Goal: Task Accomplishment & Management: Complete application form

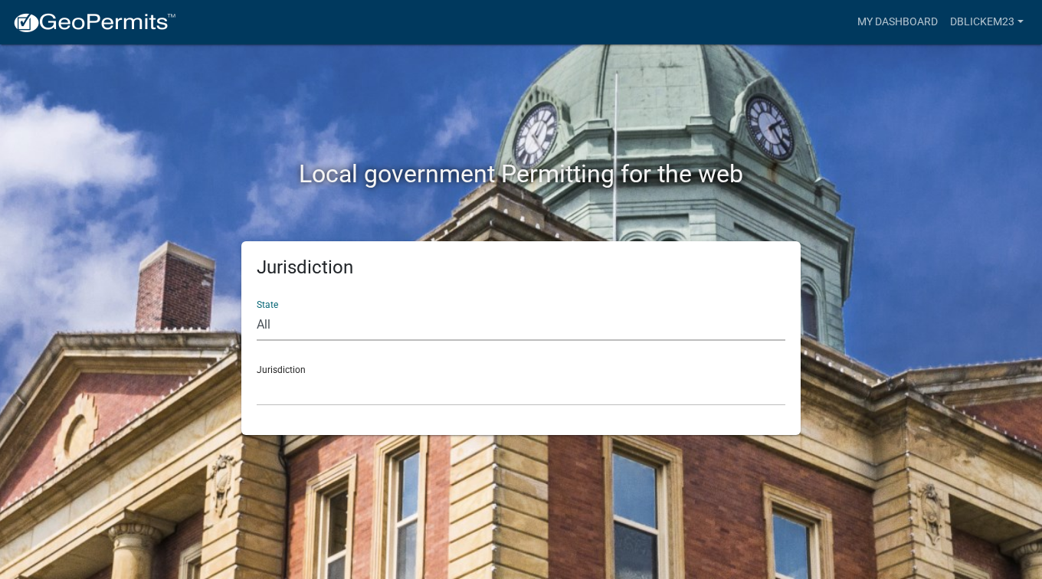
click at [263, 325] on select "All [US_STATE] [US_STATE] [US_STATE] [US_STATE] [US_STATE] [US_STATE] [US_STATE…" at bounding box center [521, 324] width 528 height 31
select select "[US_STATE]"
click at [257, 309] on select "All [US_STATE] [US_STATE] [US_STATE] [US_STATE] [US_STATE] [US_STATE] [US_STATE…" at bounding box center [521, 324] width 528 height 31
click at [309, 391] on select "[GEOGRAPHIC_DATA], [US_STATE] [GEOGRAPHIC_DATA], [US_STATE] [GEOGRAPHIC_DATA], …" at bounding box center [521, 390] width 528 height 31
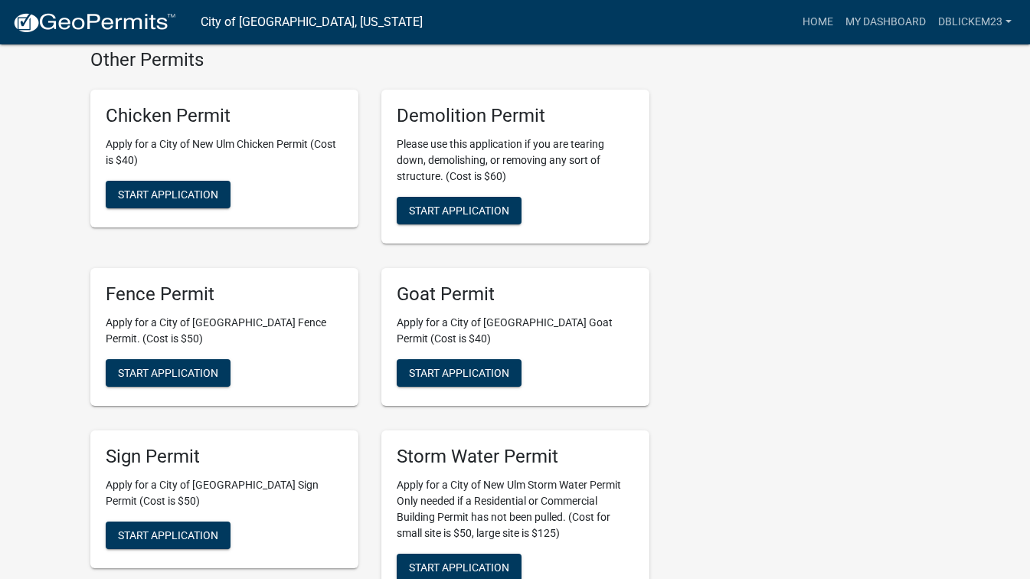
scroll to position [1379, 0]
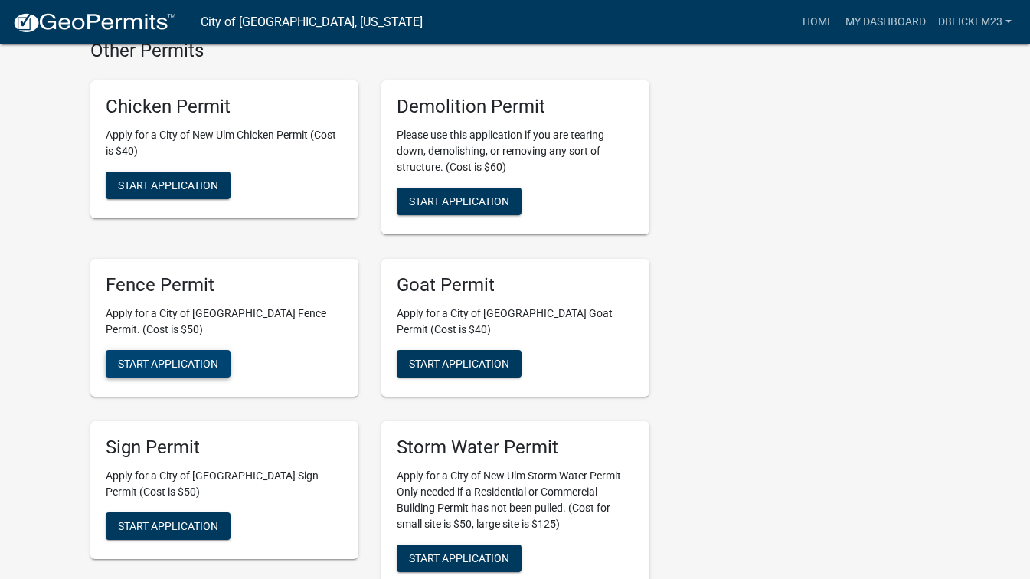
click at [157, 350] on button "Start Application" at bounding box center [168, 364] width 125 height 28
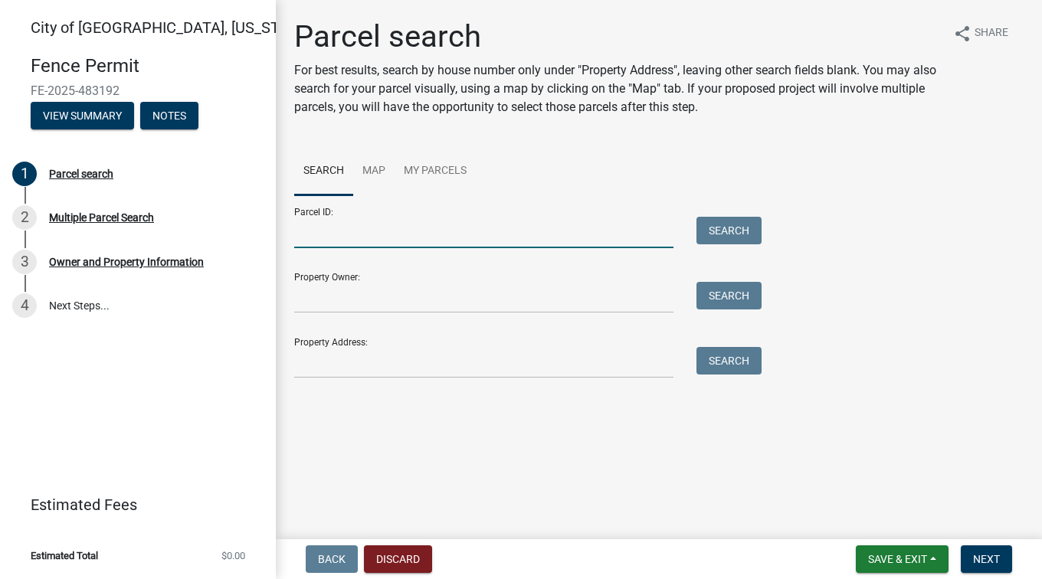
click at [420, 234] on input "Parcel ID:" at bounding box center [483, 232] width 379 height 31
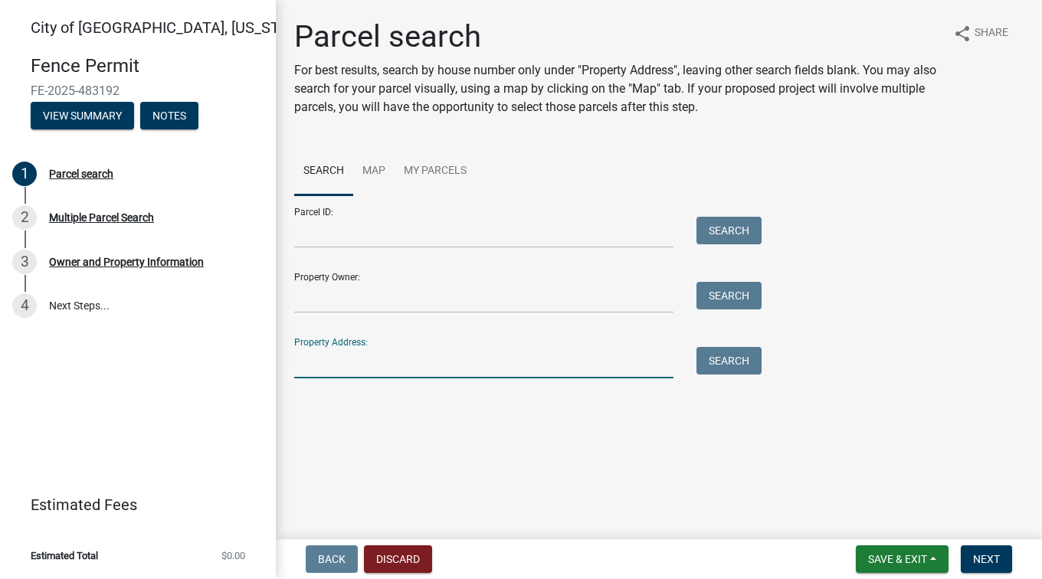
click at [460, 347] on input "Property Address:" at bounding box center [483, 362] width 379 height 31
click at [741, 355] on button "Search" at bounding box center [728, 361] width 65 height 28
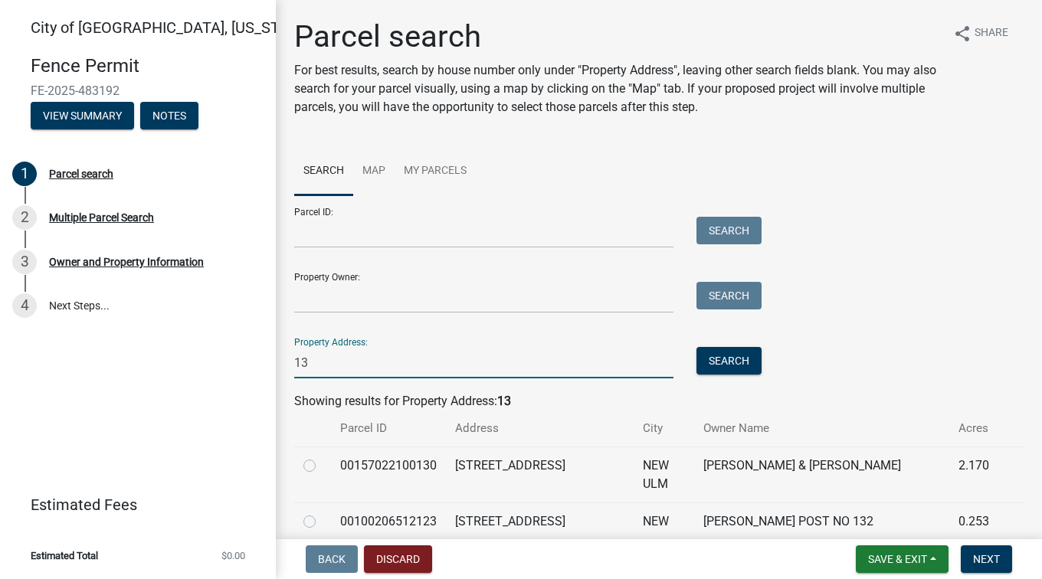
click at [424, 362] on input "13" at bounding box center [483, 362] width 379 height 31
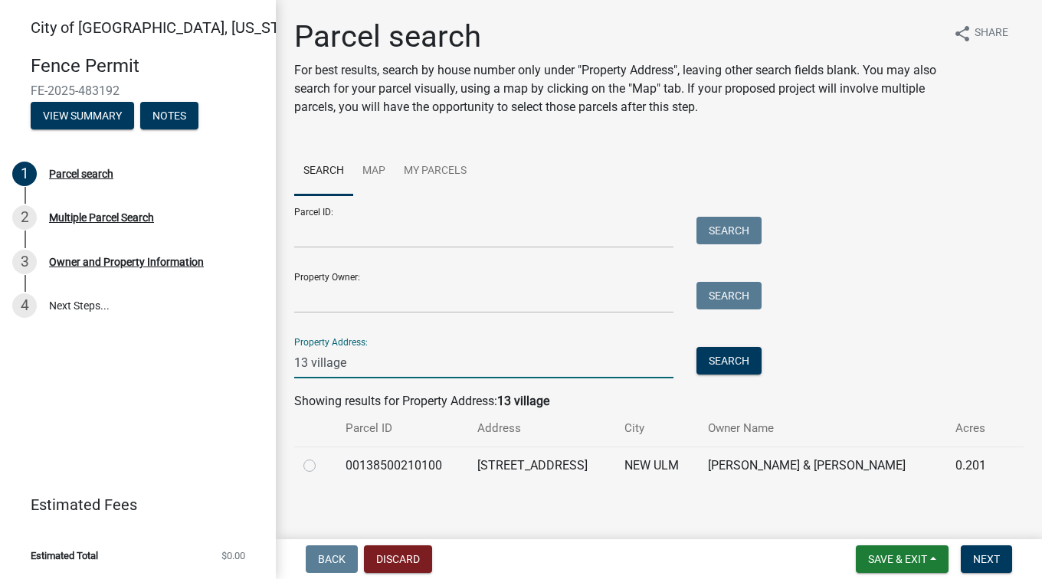
type input "13 village"
click at [322, 456] on label at bounding box center [322, 456] width 0 height 0
click at [322, 462] on input "radio" at bounding box center [327, 461] width 10 height 10
radio input "true"
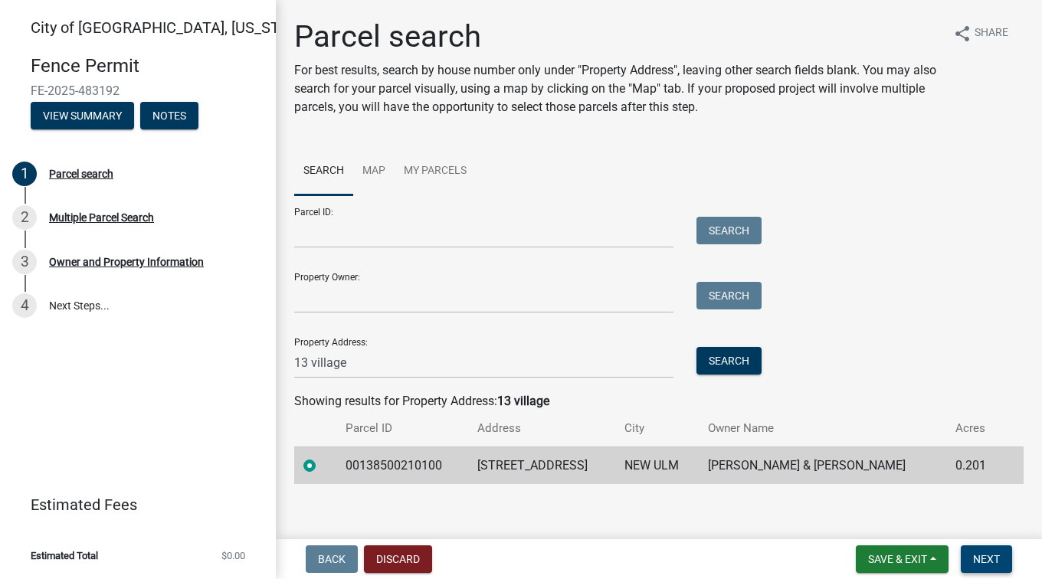
click at [975, 561] on span "Next" at bounding box center [986, 559] width 27 height 12
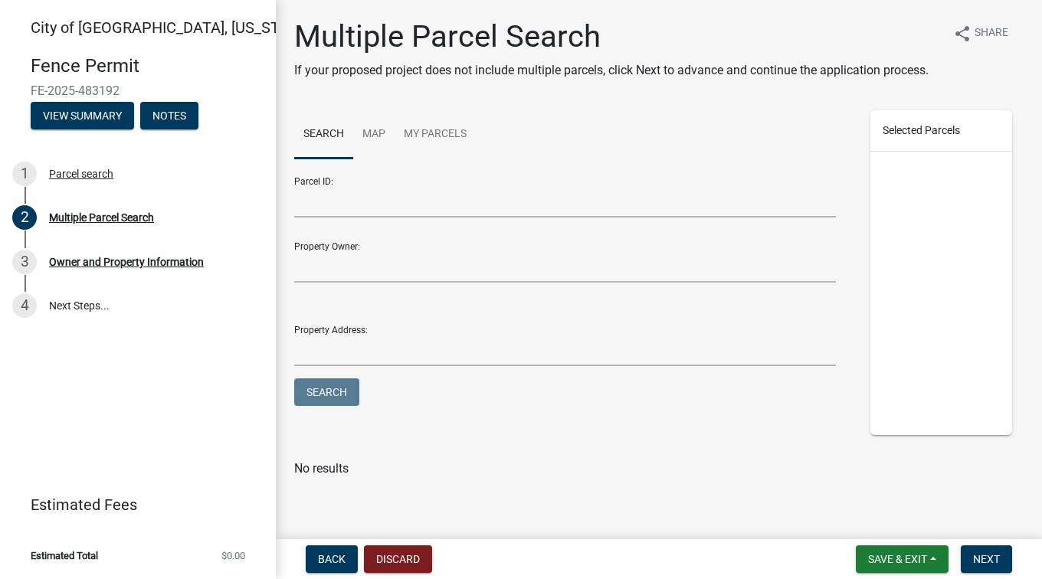
scroll to position [23, 0]
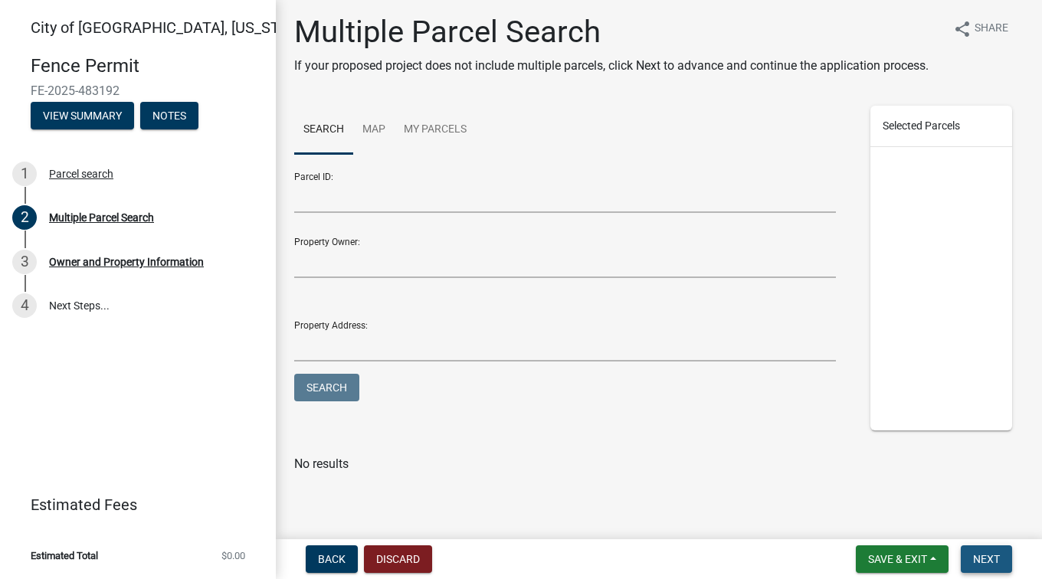
click at [986, 562] on span "Next" at bounding box center [986, 559] width 27 height 12
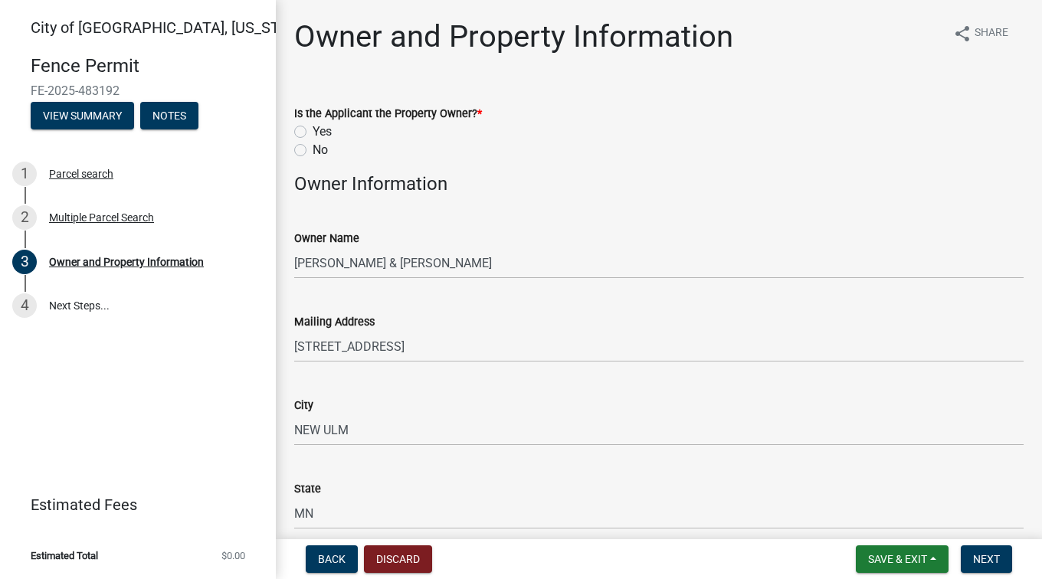
click at [312, 129] on label "Yes" at bounding box center [321, 132] width 19 height 18
click at [312, 129] on input "Yes" at bounding box center [317, 128] width 10 height 10
radio input "true"
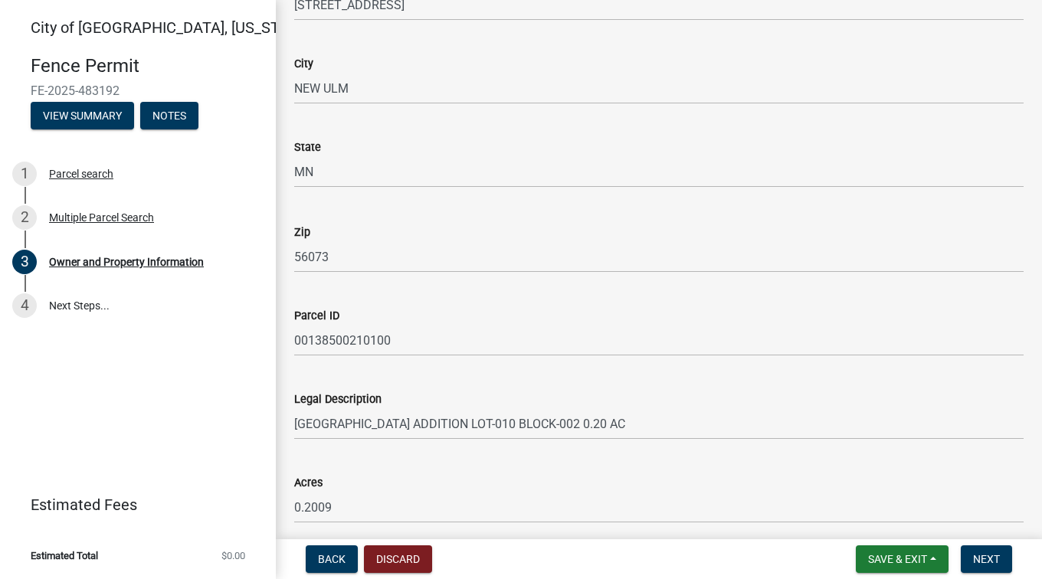
scroll to position [938, 0]
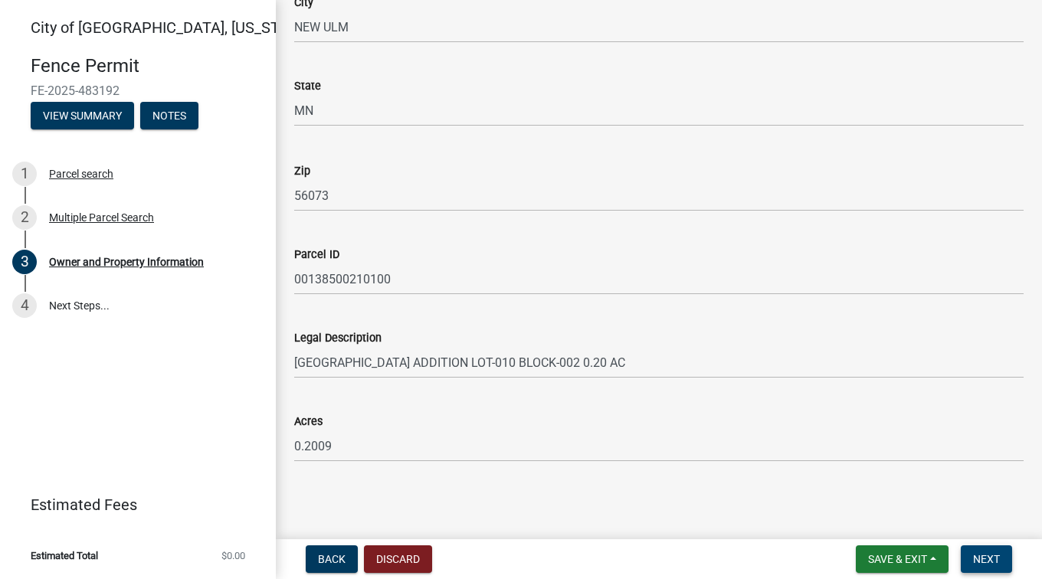
click at [967, 563] on button "Next" at bounding box center [985, 559] width 51 height 28
click at [975, 555] on span "Next" at bounding box center [986, 559] width 27 height 12
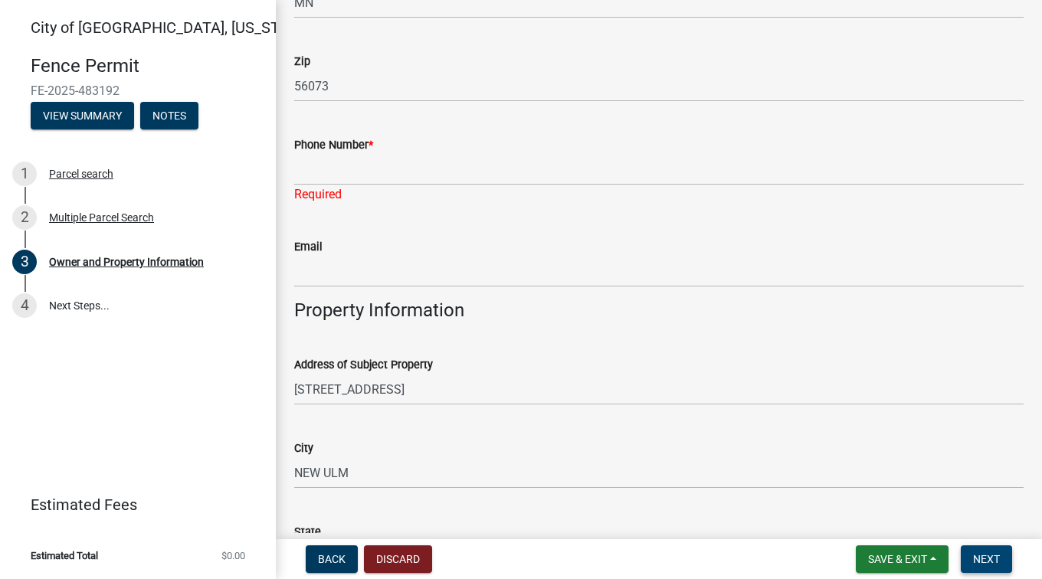
scroll to position [497, 0]
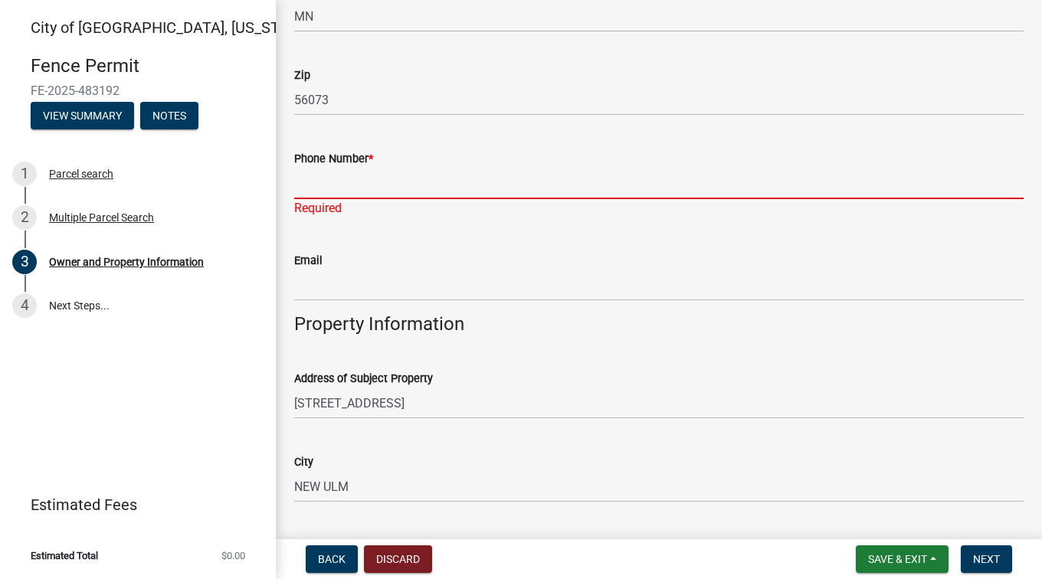
click at [604, 190] on input "Phone Number *" at bounding box center [658, 183] width 729 height 31
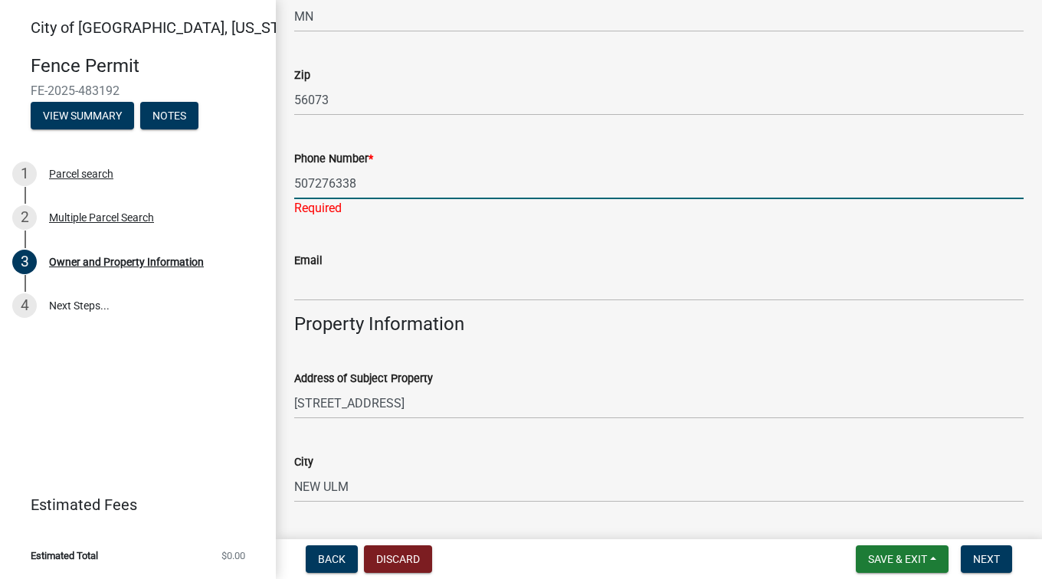
type input "5072763383"
click at [984, 556] on span "Next" at bounding box center [986, 559] width 27 height 12
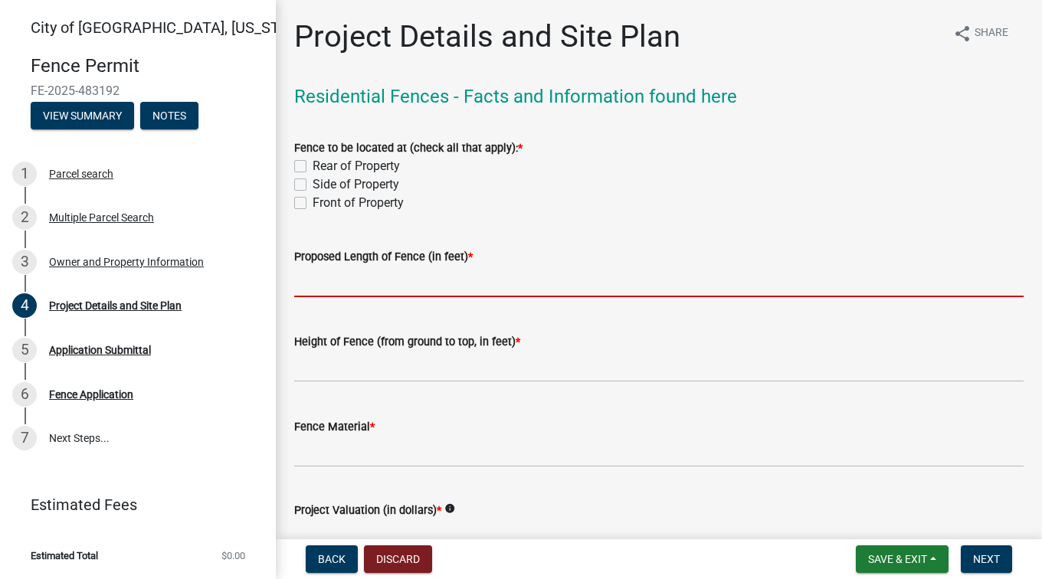
click at [363, 288] on input "text" at bounding box center [658, 281] width 729 height 31
type input "140"
click at [312, 163] on label "Rear of Property" at bounding box center [355, 166] width 87 height 18
click at [312, 163] on input "Rear of Property" at bounding box center [317, 162] width 10 height 10
checkbox input "true"
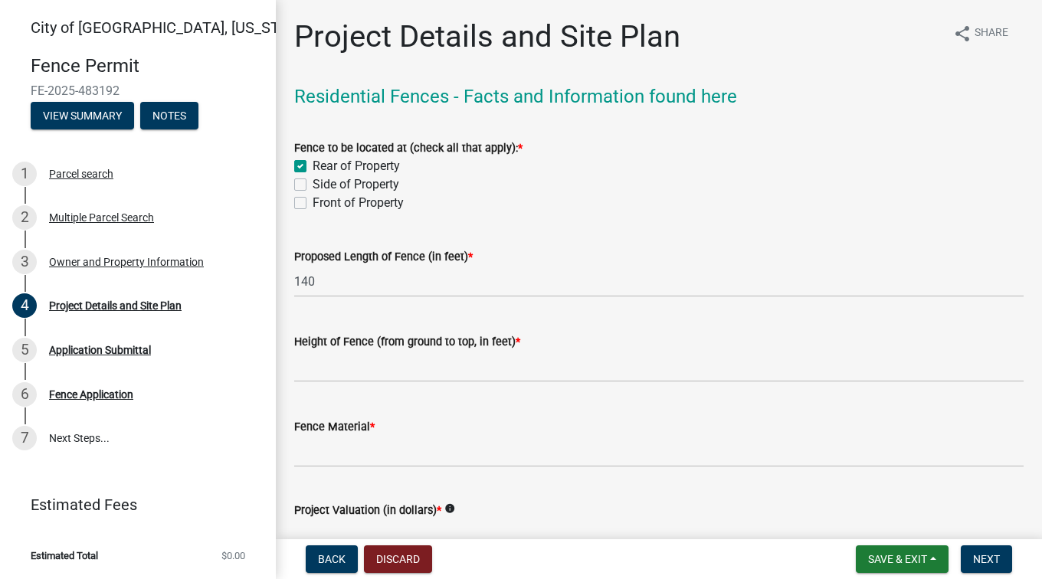
checkbox input "false"
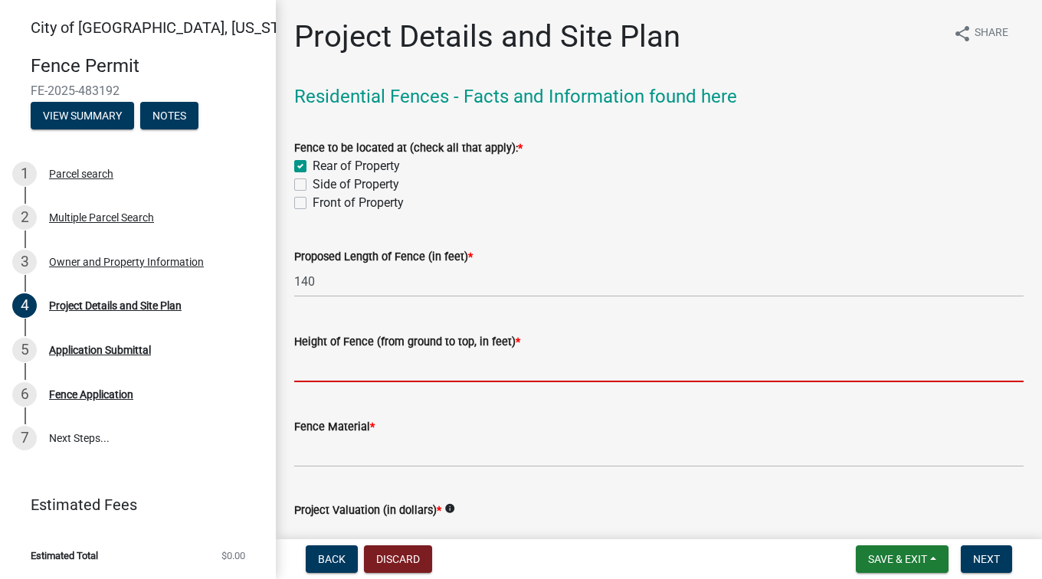
click at [503, 374] on input "text" at bounding box center [658, 366] width 729 height 31
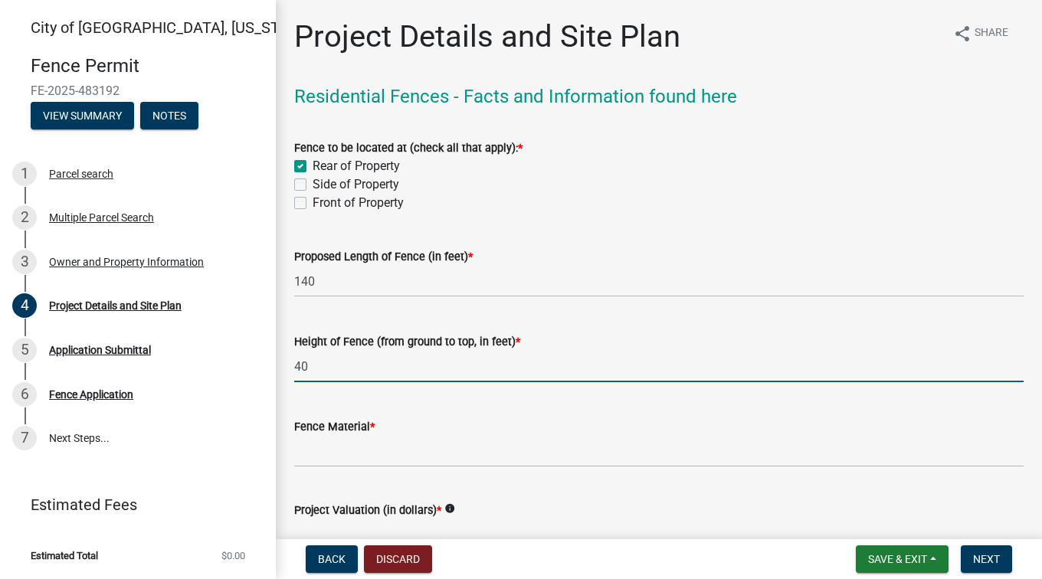
type input "4"
type input "3"
type input "4"
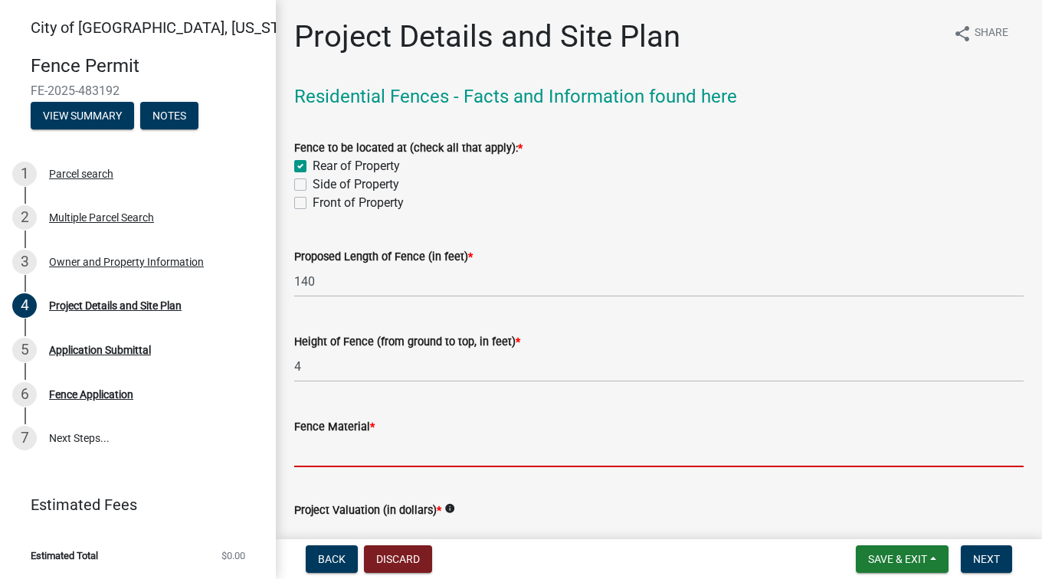
click at [716, 449] on input "Fence Material *" at bounding box center [658, 451] width 729 height 31
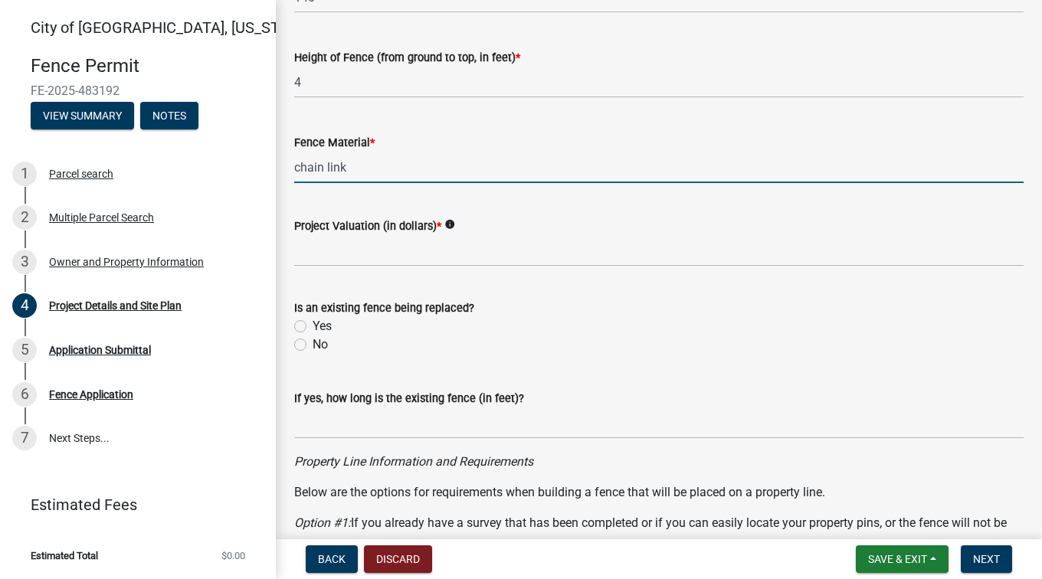
scroll to position [309, 0]
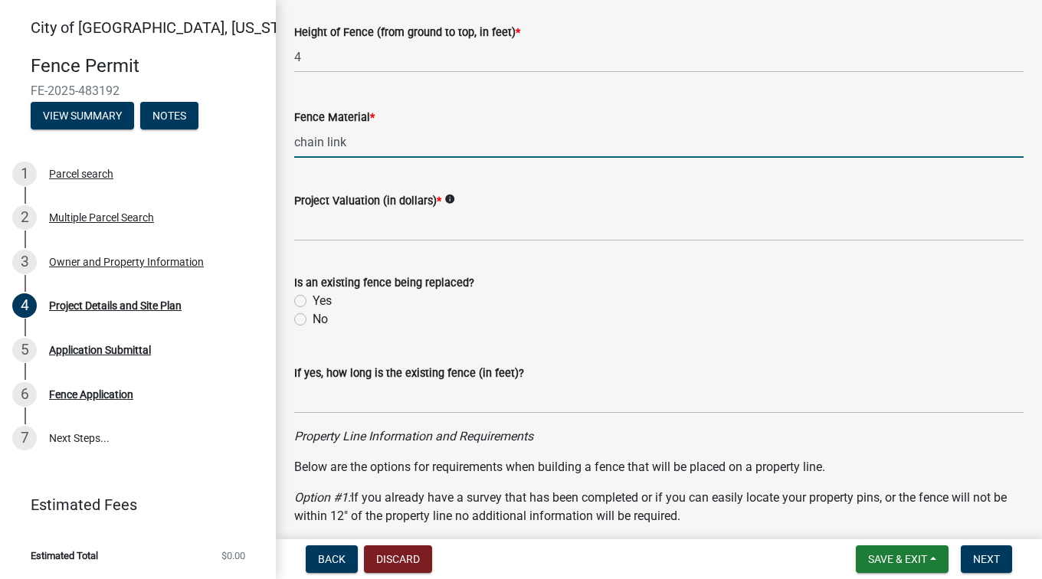
type input "chain link"
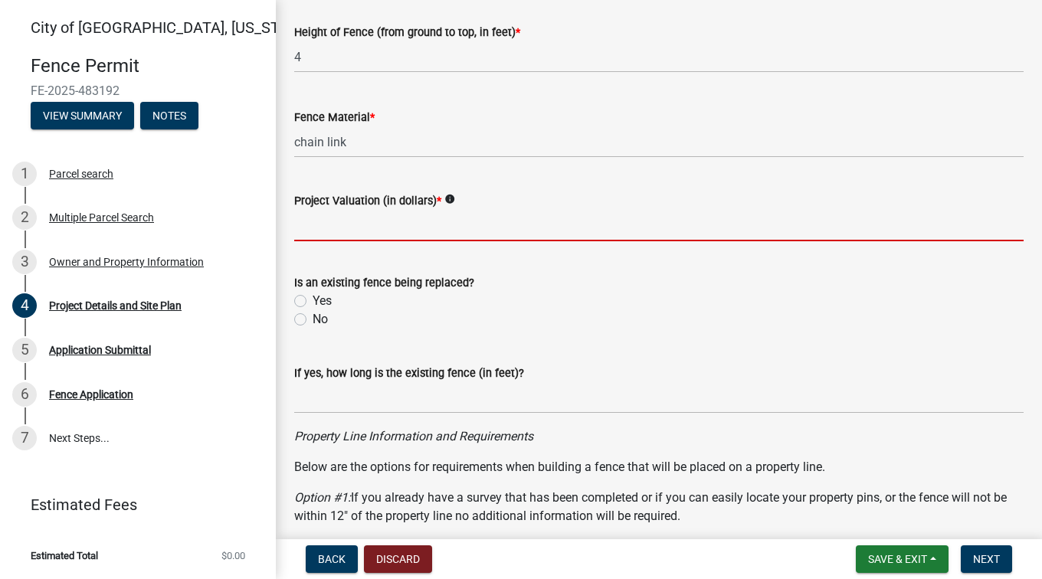
click at [676, 224] on input "text" at bounding box center [658, 225] width 729 height 31
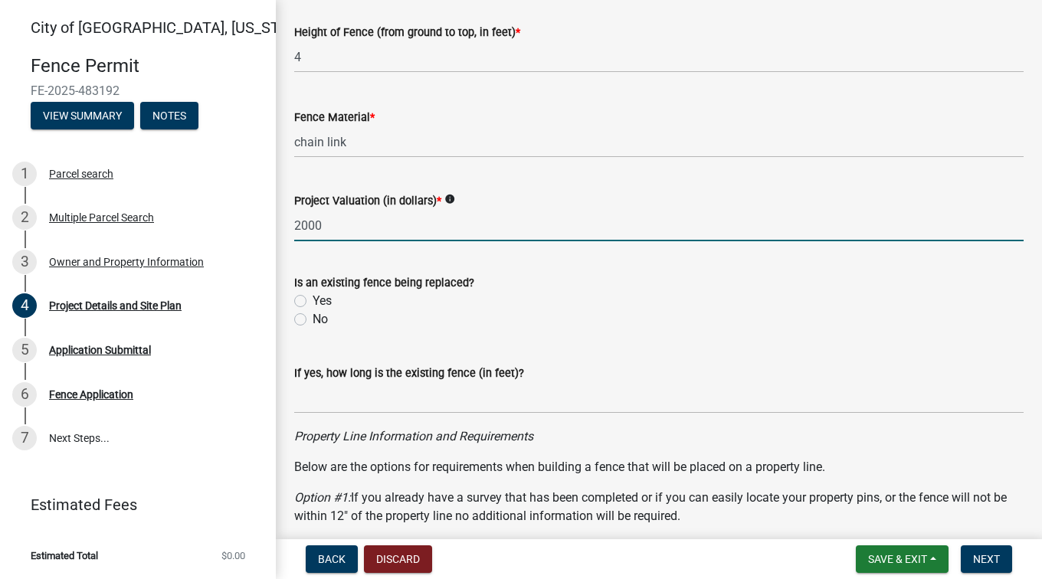
type input "2000"
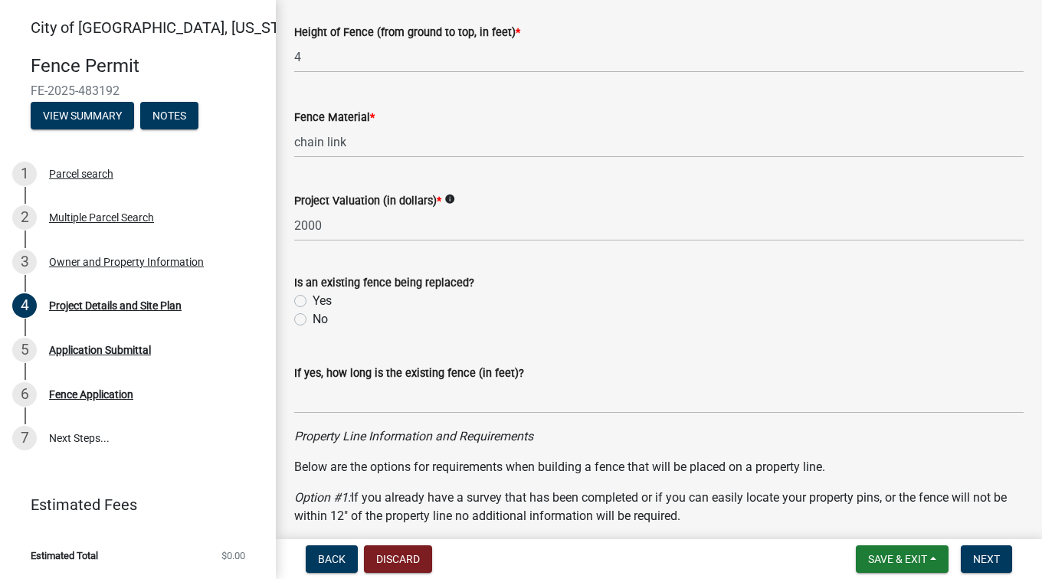
click at [312, 316] on label "No" at bounding box center [319, 319] width 15 height 18
click at [312, 316] on input "No" at bounding box center [317, 315] width 10 height 10
radio input "true"
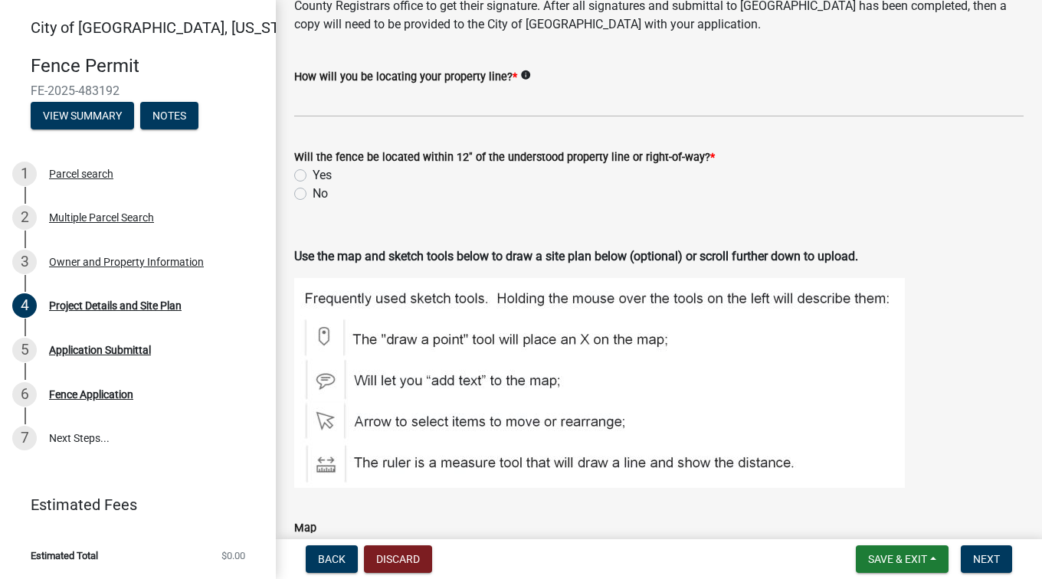
scroll to position [914, 0]
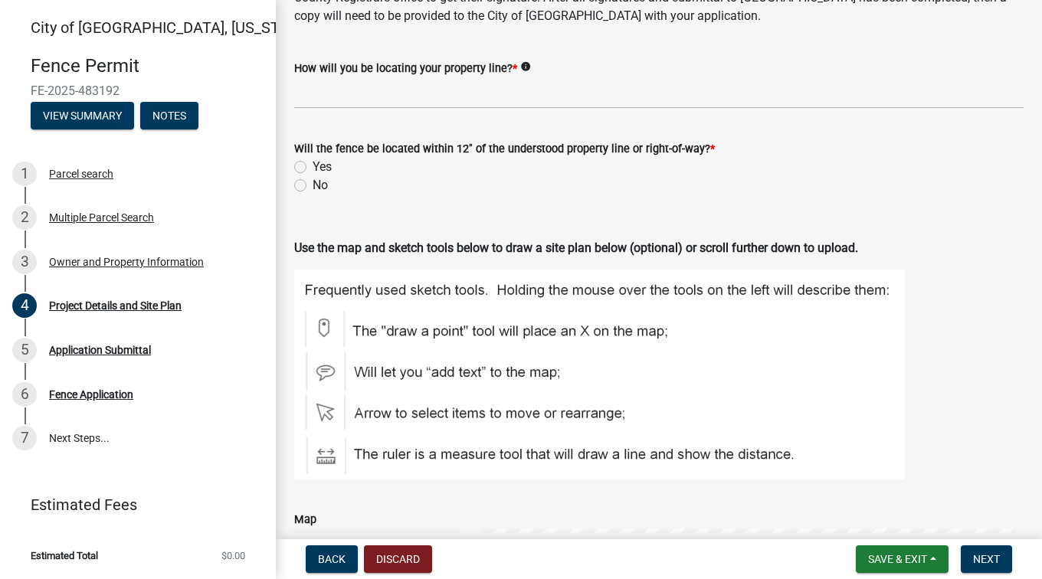
click at [312, 185] on label "No" at bounding box center [319, 185] width 15 height 18
click at [312, 185] on input "No" at bounding box center [317, 181] width 10 height 10
radio input "true"
click at [312, 185] on label "No" at bounding box center [319, 185] width 15 height 18
click at [312, 185] on input "No" at bounding box center [317, 181] width 10 height 10
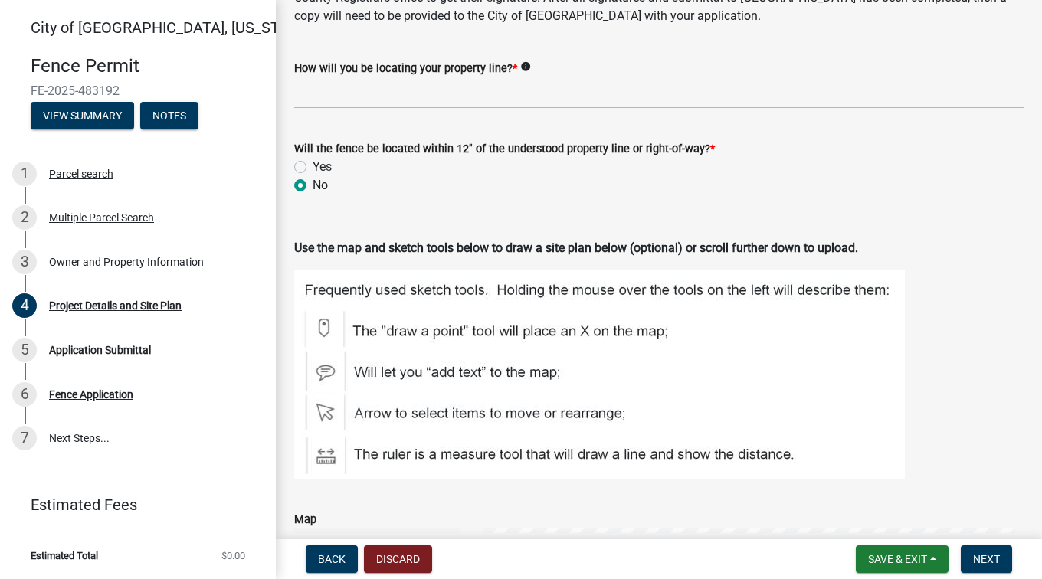
click at [312, 170] on label "Yes" at bounding box center [321, 167] width 19 height 18
click at [312, 168] on input "Yes" at bounding box center [317, 163] width 10 height 10
radio input "true"
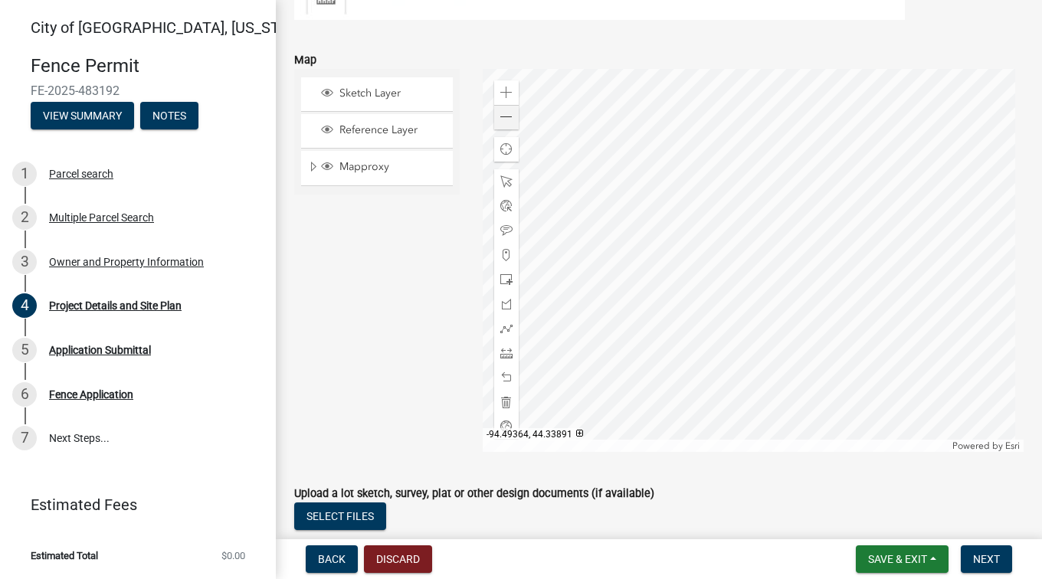
scroll to position [1382, 0]
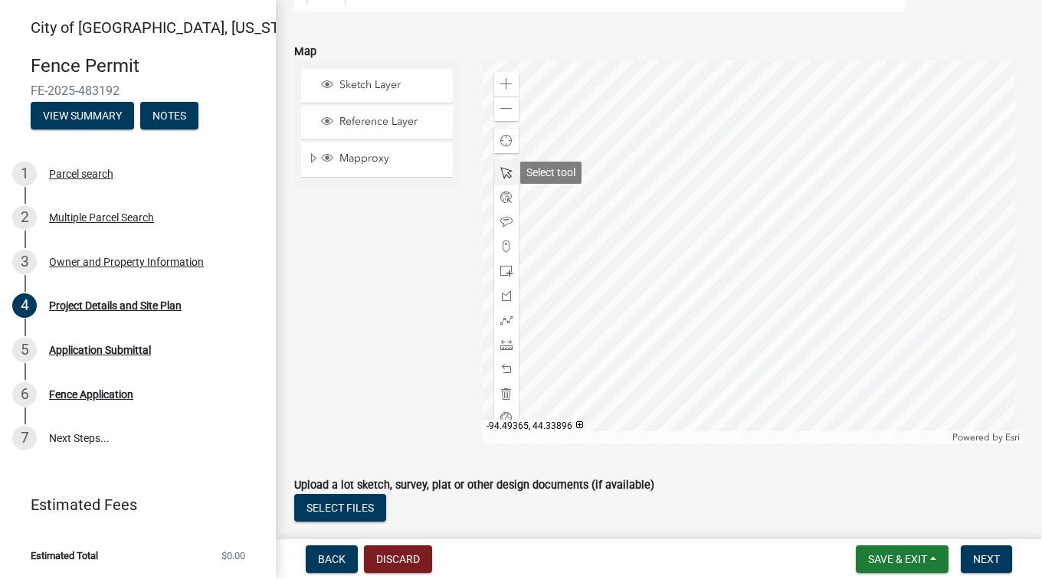
click at [509, 172] on span at bounding box center [506, 173] width 12 height 12
click at [500, 322] on span at bounding box center [506, 320] width 12 height 12
click at [773, 195] on div at bounding box center [753, 252] width 541 height 383
click at [772, 197] on div at bounding box center [753, 252] width 541 height 383
click at [772, 168] on div at bounding box center [753, 252] width 541 height 383
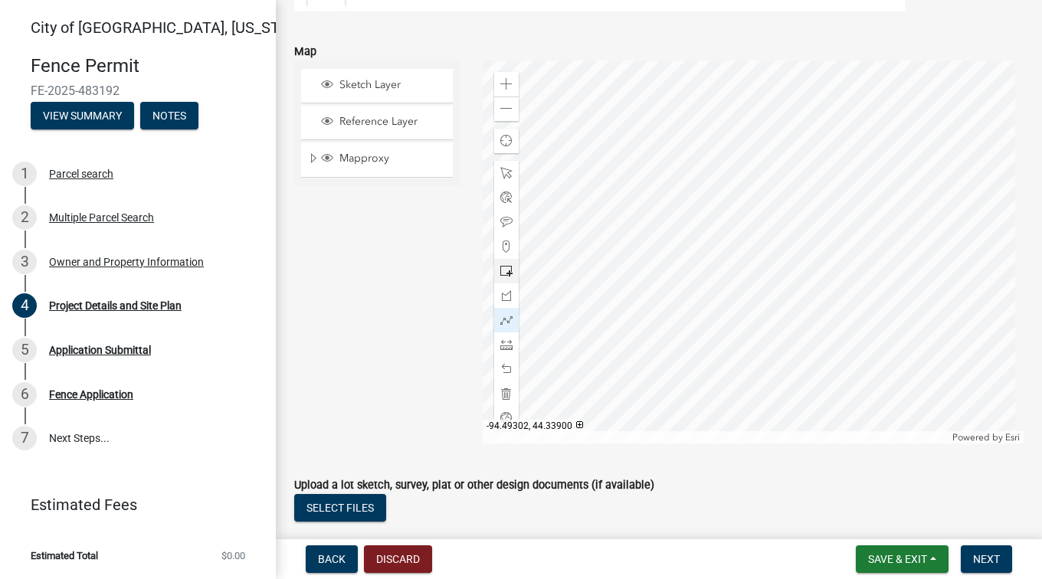
click at [872, 169] on div at bounding box center [753, 252] width 541 height 383
click at [873, 309] on div at bounding box center [753, 252] width 541 height 383
click at [774, 310] on div at bounding box center [753, 252] width 541 height 383
click at [773, 299] on div at bounding box center [753, 252] width 541 height 383
click at [506, 164] on div at bounding box center [506, 173] width 25 height 25
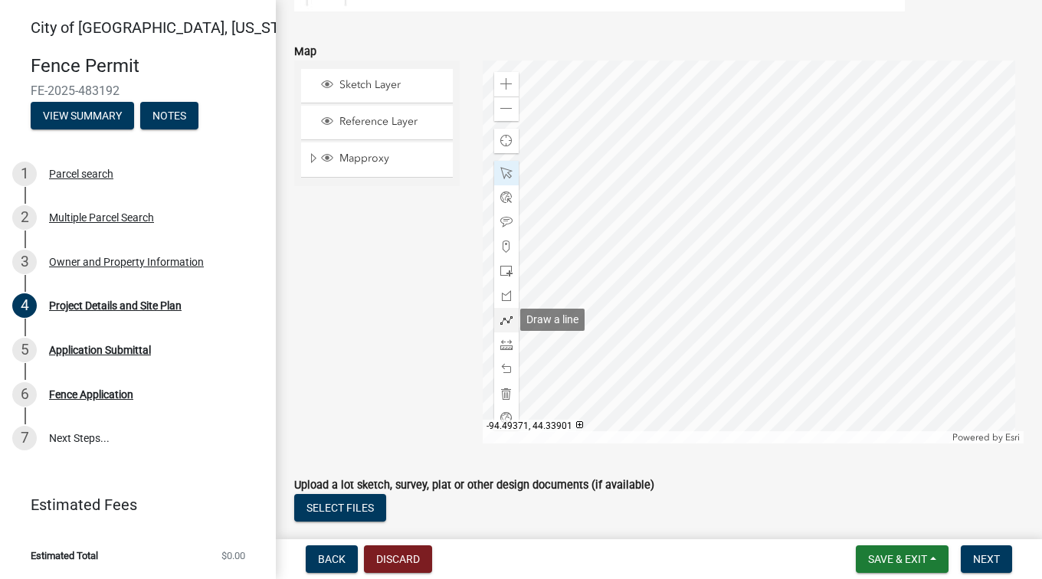
click at [508, 316] on span at bounding box center [506, 320] width 12 height 12
click at [780, 195] on div at bounding box center [753, 252] width 541 height 383
click at [780, 168] on div at bounding box center [753, 252] width 541 height 383
click at [877, 167] on div at bounding box center [753, 252] width 541 height 383
click at [878, 311] on div at bounding box center [753, 252] width 541 height 383
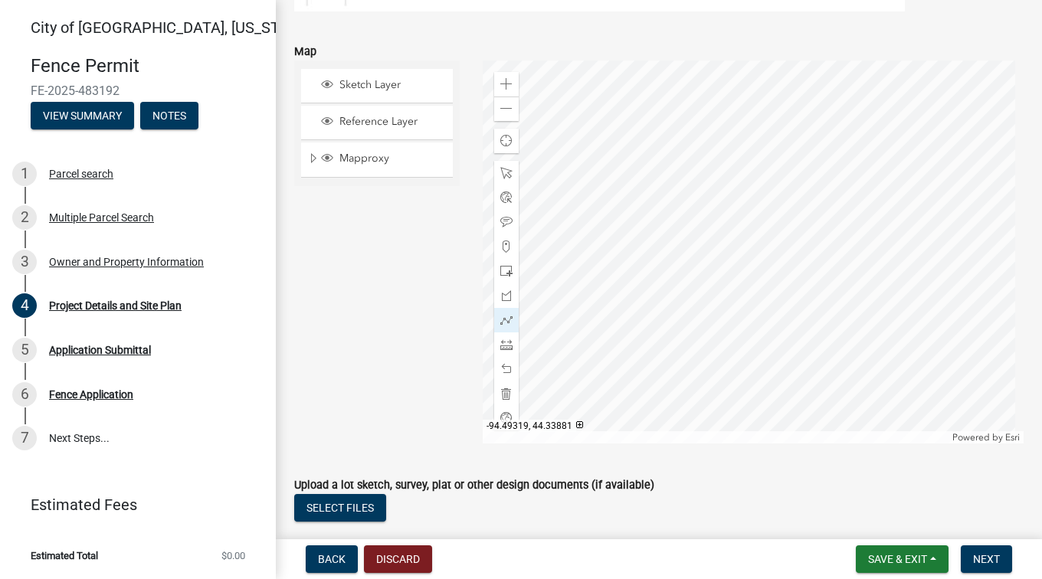
click at [777, 314] on div at bounding box center [753, 252] width 541 height 383
click at [777, 295] on div at bounding box center [753, 252] width 541 height 383
click at [775, 291] on div at bounding box center [753, 252] width 541 height 383
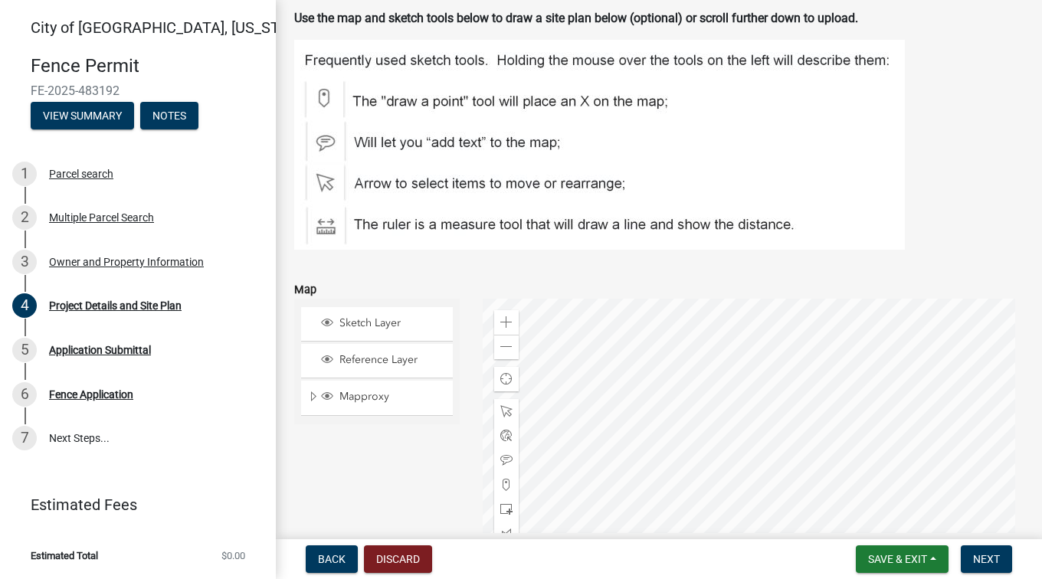
scroll to position [837, 0]
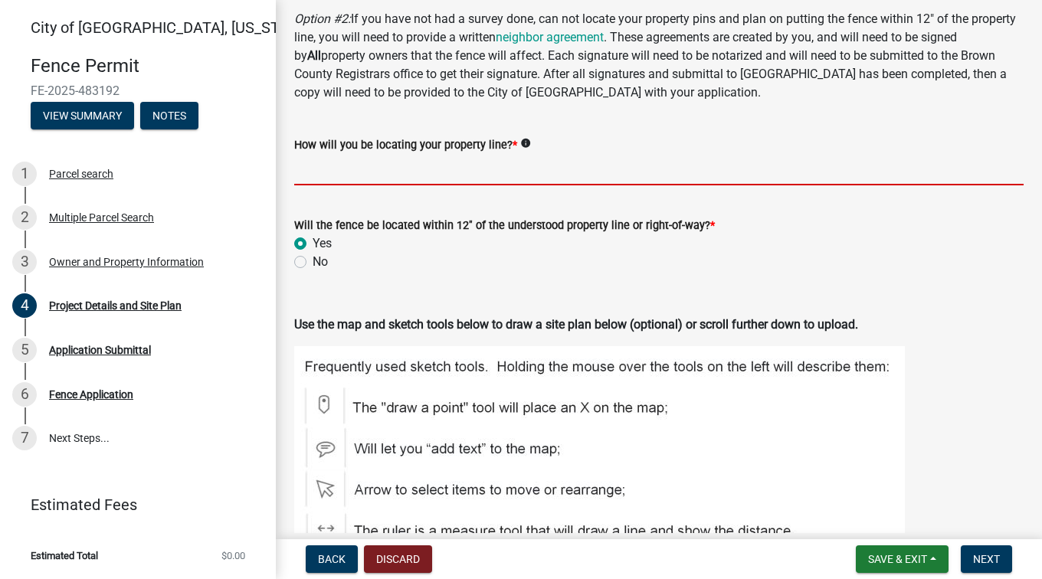
click at [472, 172] on input "How will you be locating your property line? *" at bounding box center [658, 169] width 729 height 31
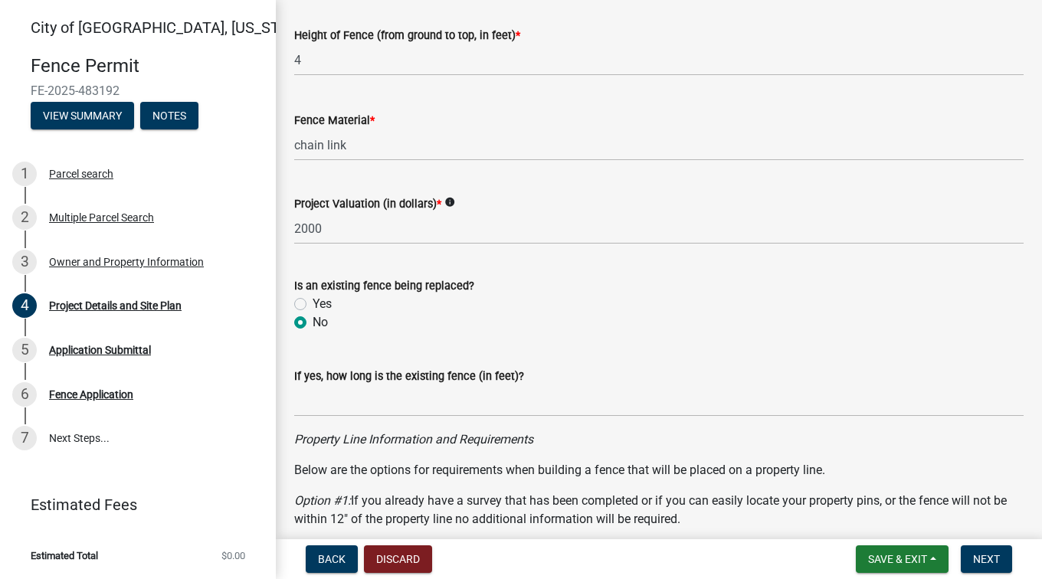
scroll to position [613, 0]
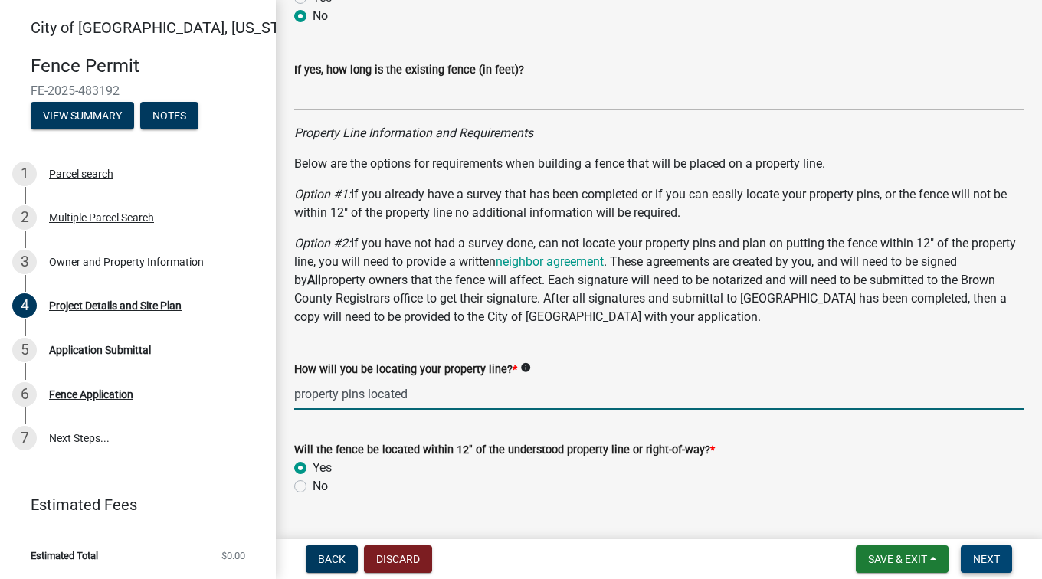
type input "property pins located"
click at [972, 551] on button "Next" at bounding box center [985, 559] width 51 height 28
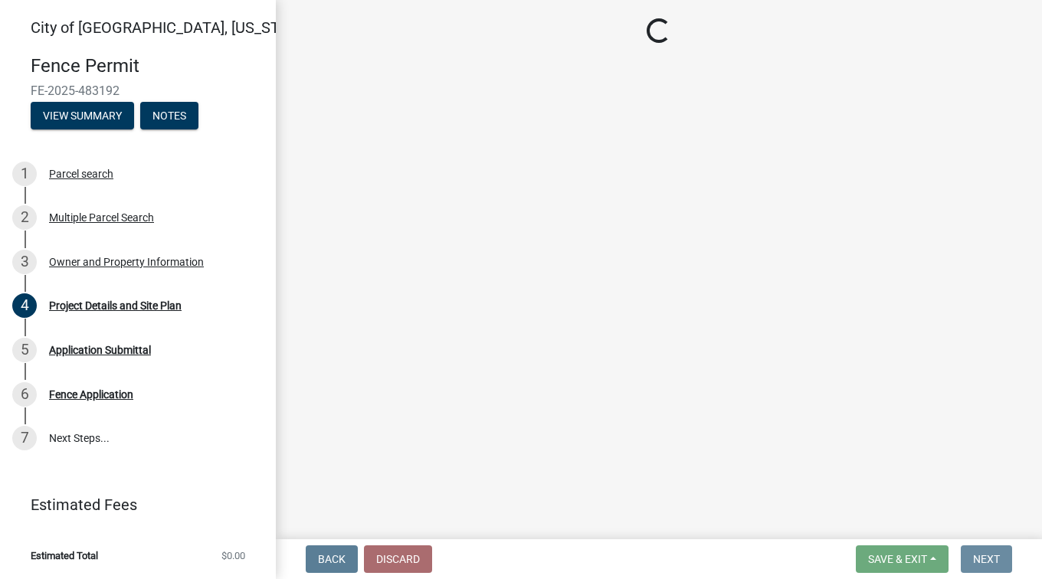
scroll to position [0, 0]
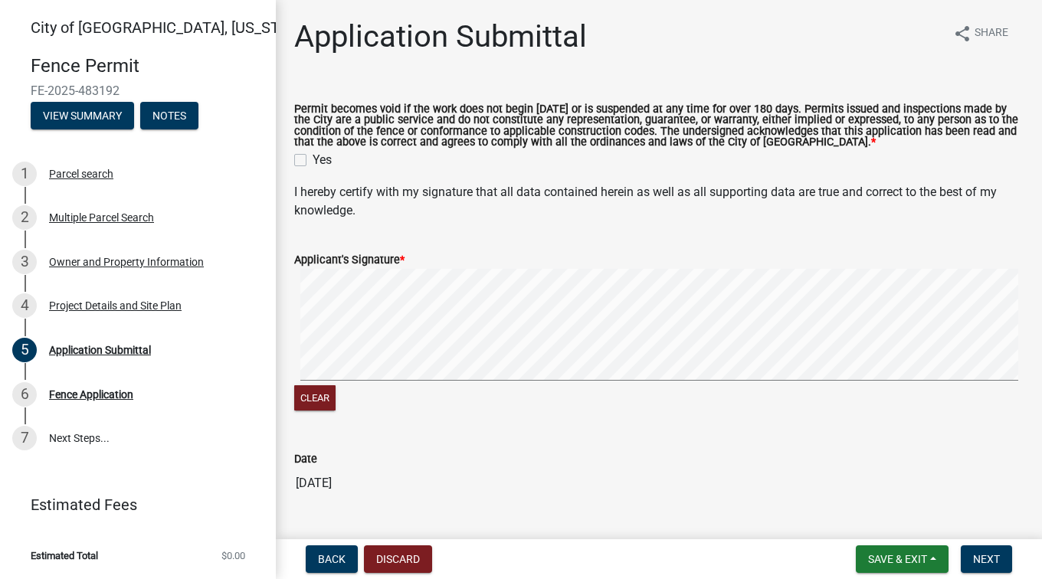
click at [312, 160] on label "Yes" at bounding box center [321, 160] width 19 height 18
click at [312, 160] on input "Yes" at bounding box center [317, 156] width 10 height 10
checkbox input "true"
click at [987, 556] on span "Next" at bounding box center [986, 559] width 27 height 12
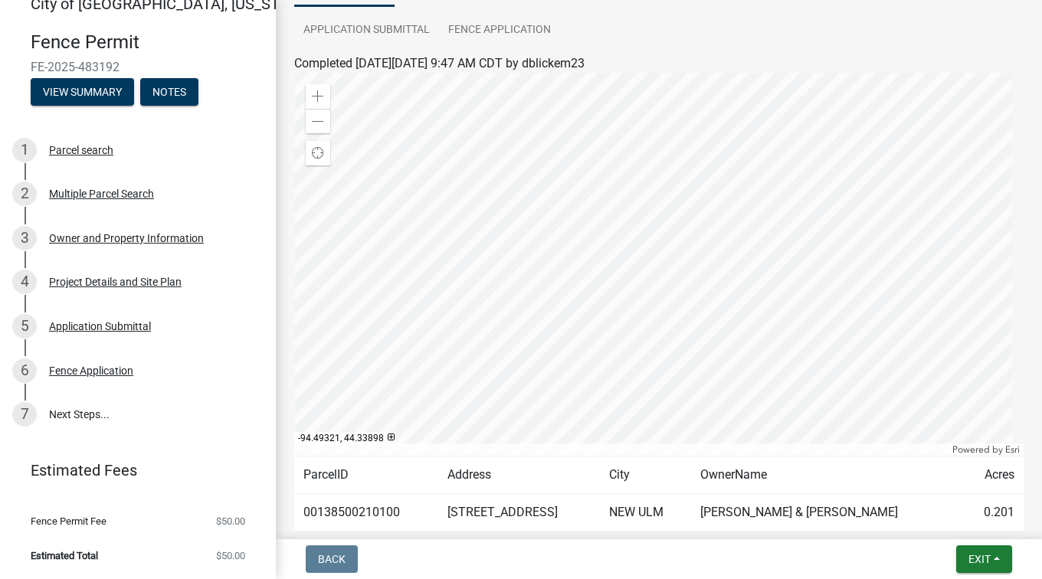
scroll to position [247, 0]
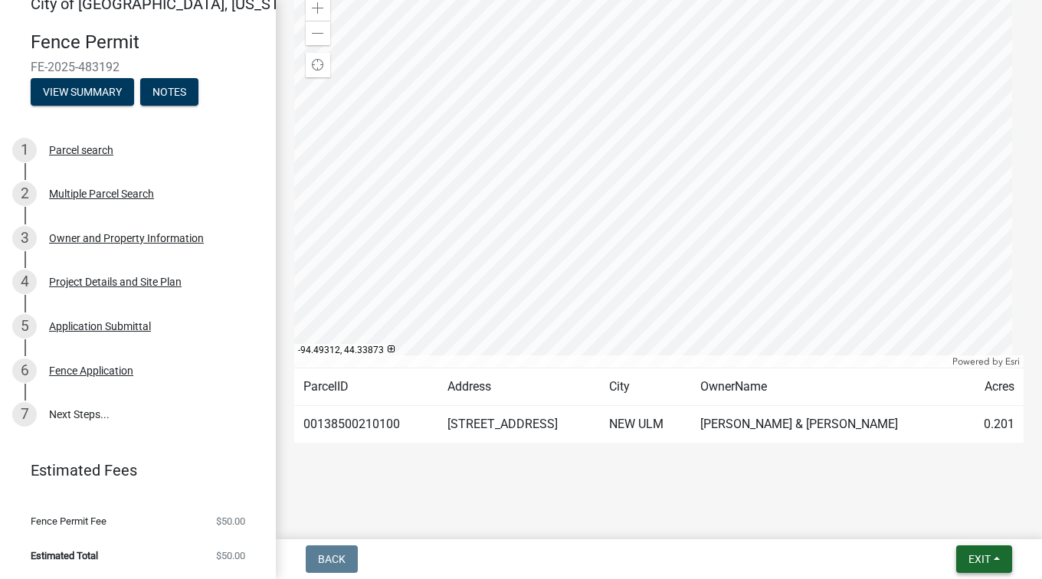
click at [988, 563] on span "Exit" at bounding box center [979, 559] width 22 height 12
click at [960, 520] on button "Save & Exit" at bounding box center [951, 519] width 123 height 37
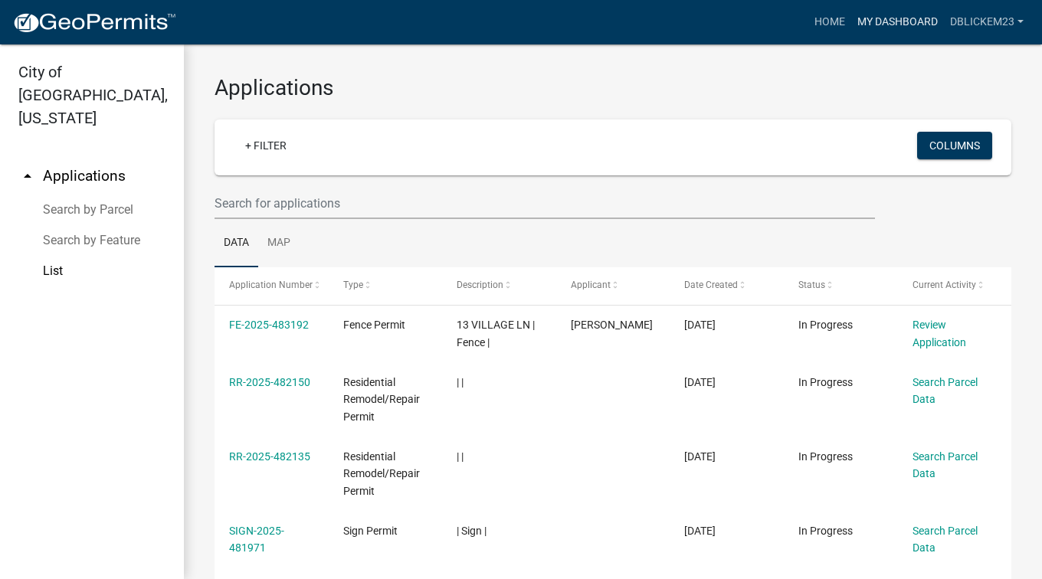
click at [882, 34] on link "My Dashboard" at bounding box center [897, 22] width 93 height 29
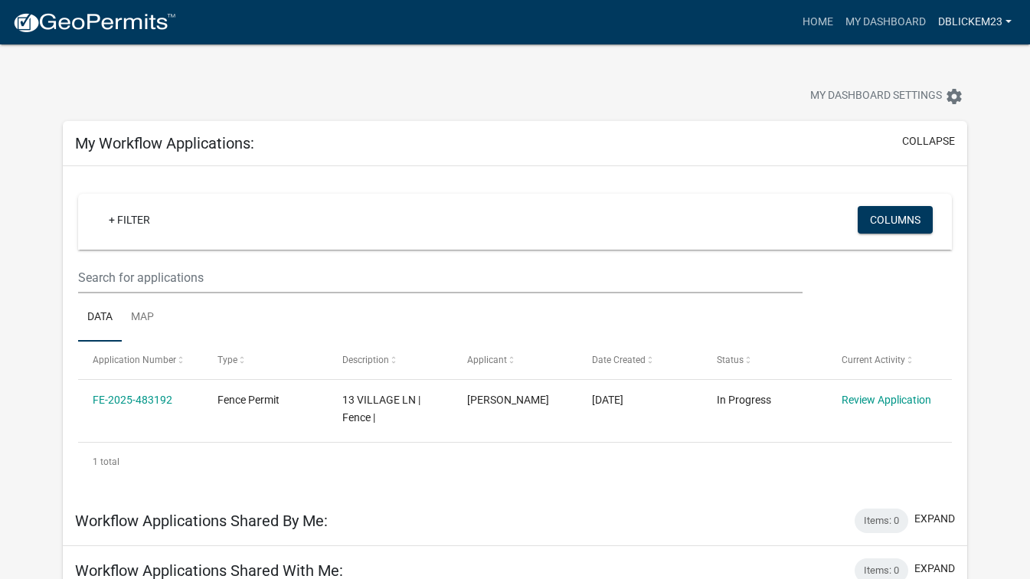
click at [963, 17] on link "dblickem23" at bounding box center [975, 22] width 86 height 29
click at [943, 113] on link "Logout" at bounding box center [956, 112] width 123 height 37
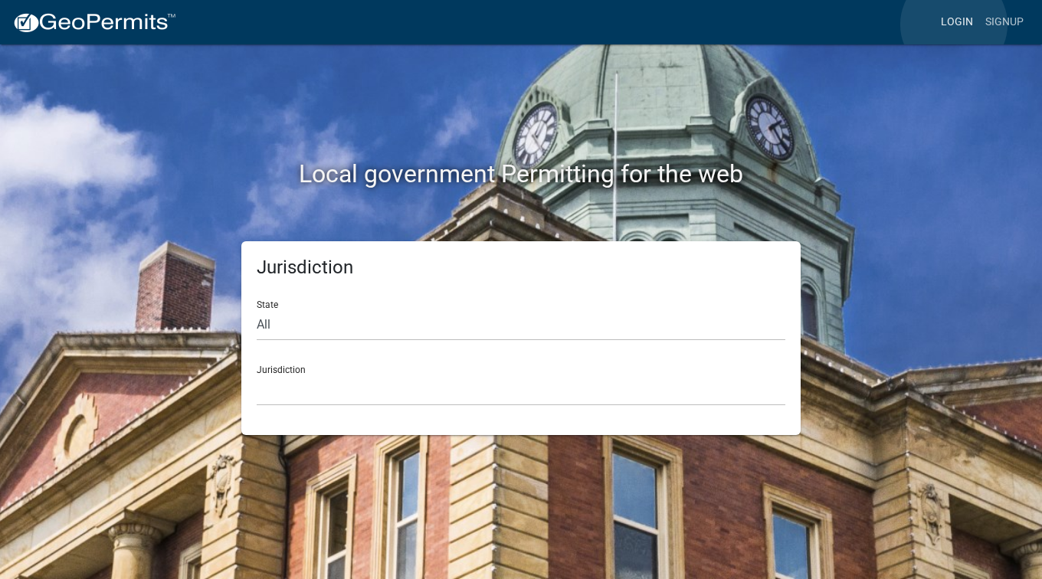
click at [954, 25] on link "Login" at bounding box center [956, 22] width 44 height 29
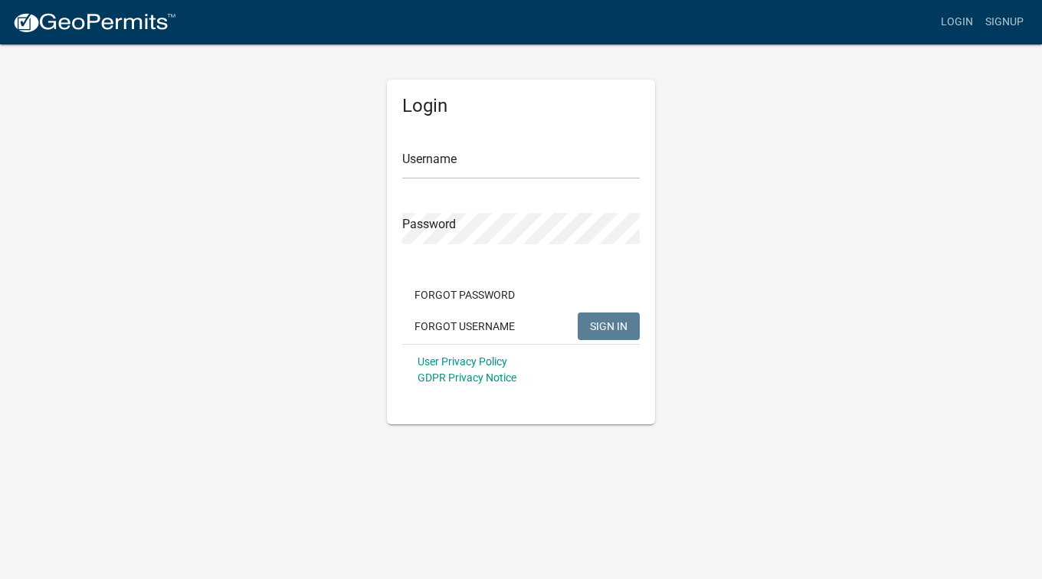
click at [459, 146] on div "Username" at bounding box center [520, 152] width 237 height 53
click at [464, 161] on input "Username" at bounding box center [520, 163] width 237 height 31
type input "[PERSON_NAME]"
click at [617, 330] on span "SIGN IN" at bounding box center [609, 325] width 38 height 12
